Goal: Information Seeking & Learning: Check status

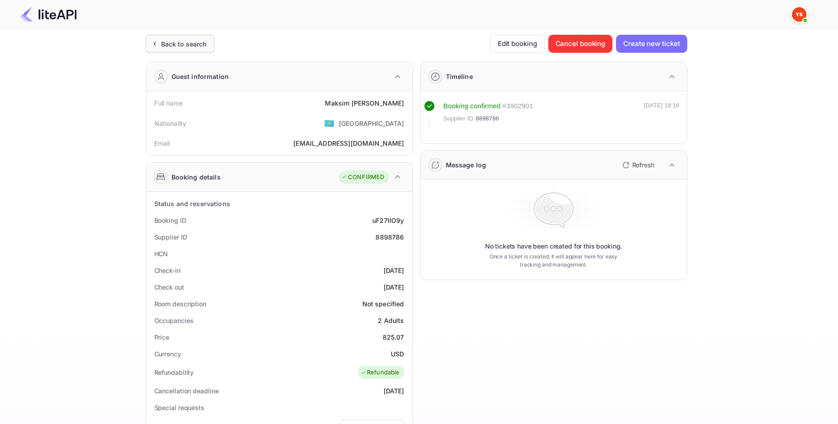
click at [174, 48] on div "Back to search" at bounding box center [180, 44] width 69 height 18
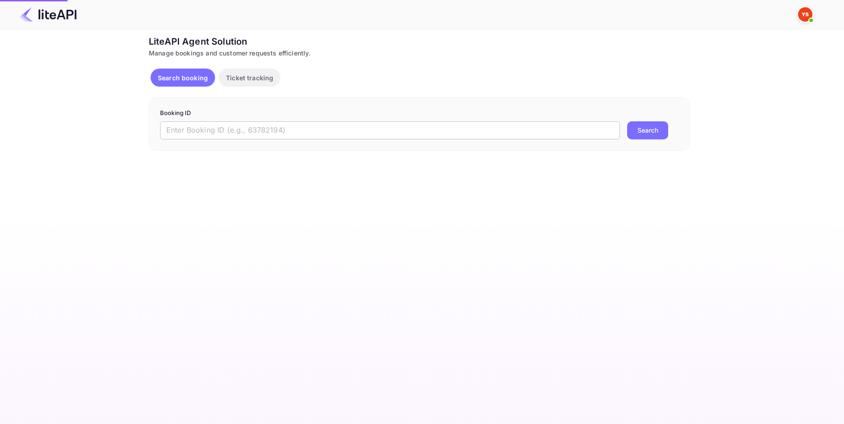
click at [249, 120] on form "Booking ID ​ Search" at bounding box center [419, 124] width 519 height 31
click at [250, 126] on input "text" at bounding box center [390, 130] width 460 height 18
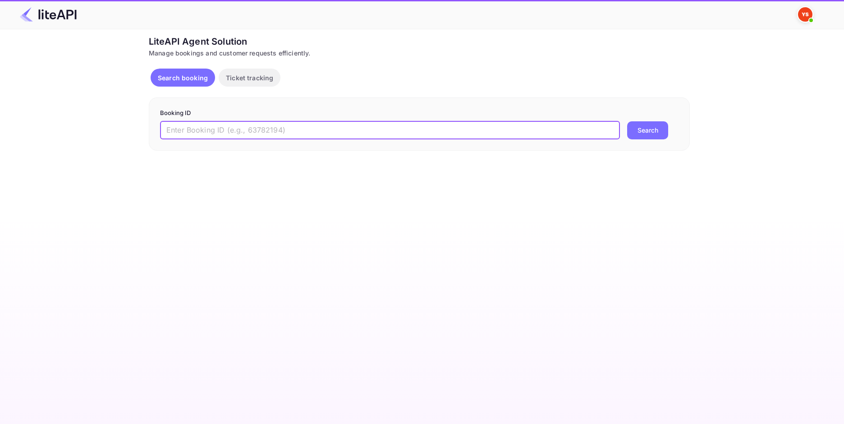
paste input "8887082"
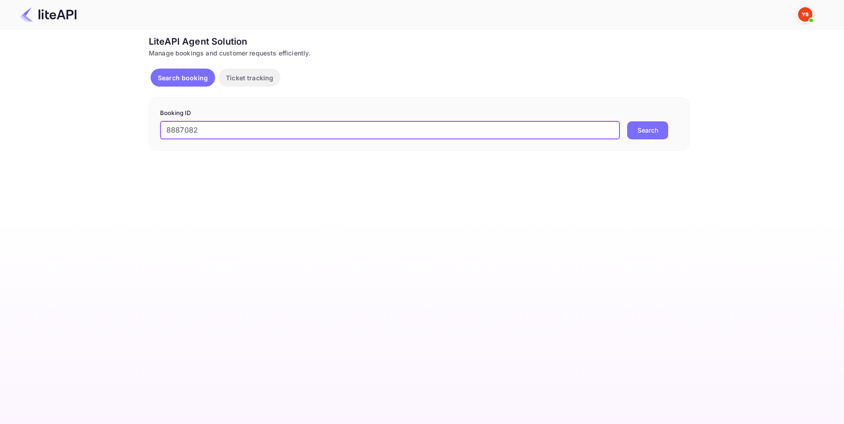
type input "8887082"
click at [639, 133] on button "Search" at bounding box center [647, 130] width 41 height 18
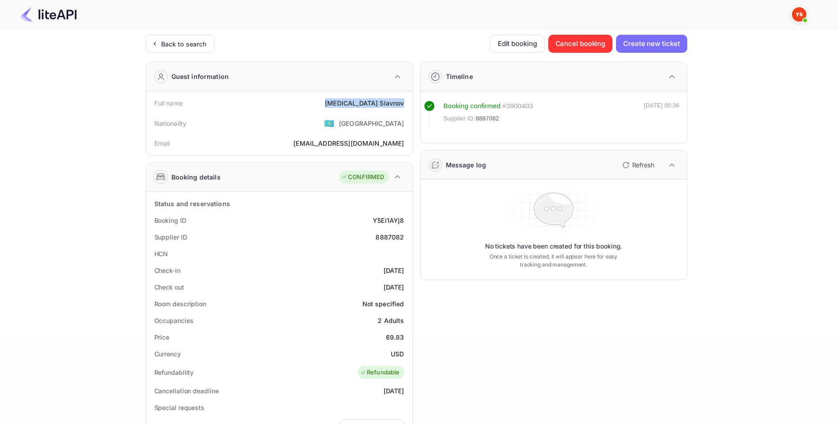
drag, startPoint x: 360, startPoint y: 109, endPoint x: 391, endPoint y: 98, distance: 33.1
click at [403, 106] on div "Full name [MEDICAL_DATA][PERSON_NAME]" at bounding box center [279, 103] width 259 height 17
copy div "[MEDICAL_DATA][PERSON_NAME]"
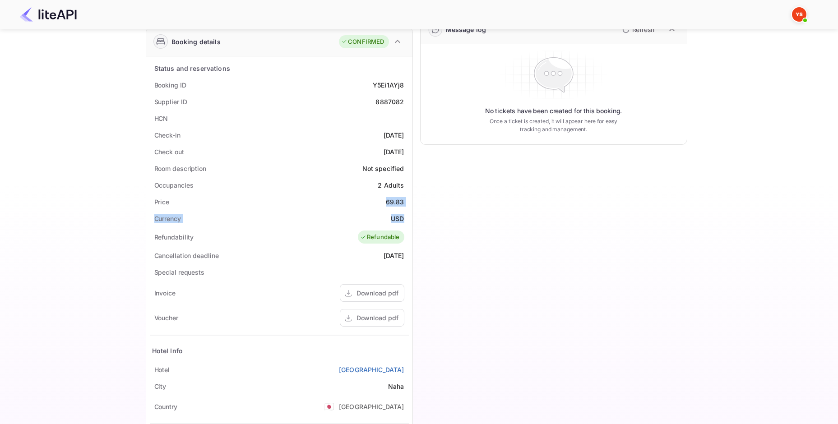
drag, startPoint x: 387, startPoint y: 203, endPoint x: 407, endPoint y: 219, distance: 25.6
click at [407, 219] on div "Status and reservations Booking ID Y5Ei1AYj8 Supplier ID 8887082 HCN Check-in […" at bounding box center [279, 280] width 259 height 440
copy div "69.83 Currency USD"
